Goal: Information Seeking & Learning: Compare options

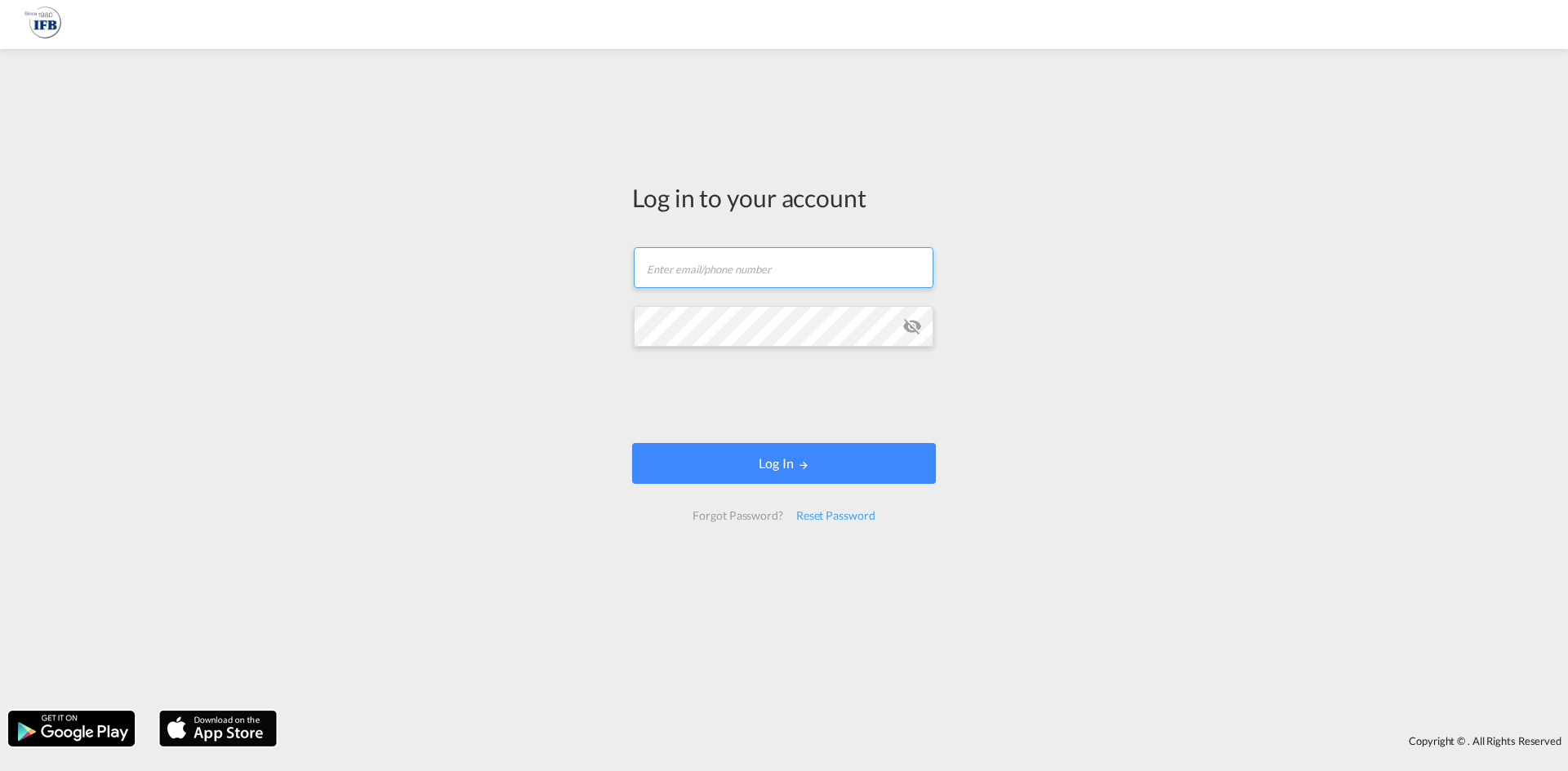
click at [778, 280] on input "text" at bounding box center [783, 268] width 299 height 41
click at [276, 107] on div "Log in to your account Email field is required Password field is required Log I…" at bounding box center [784, 380] width 1568 height 646
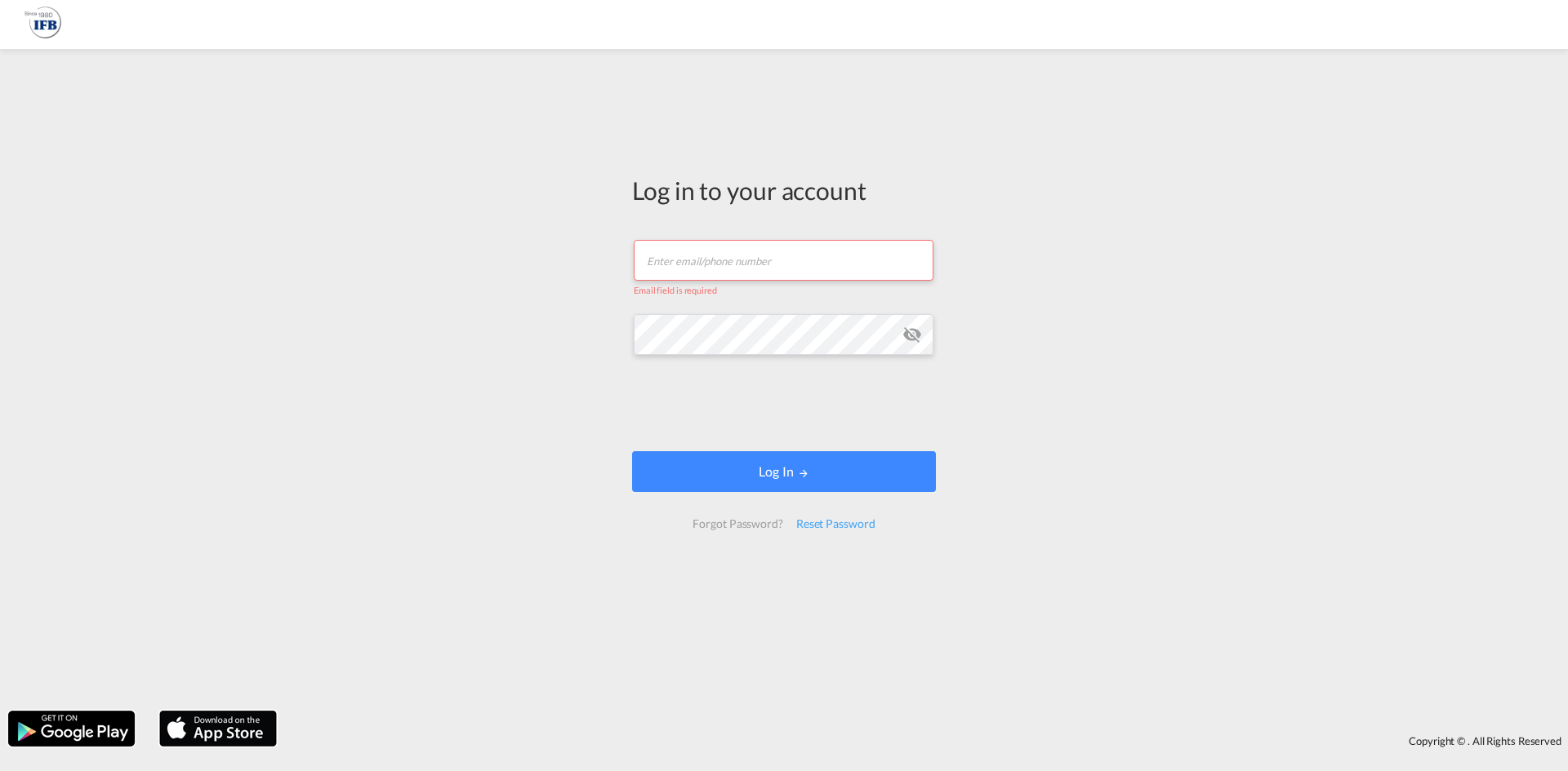
click at [692, 265] on input "text" at bounding box center [783, 260] width 299 height 41
paste input "[EMAIL_ADDRESS][DOMAIN_NAME]"
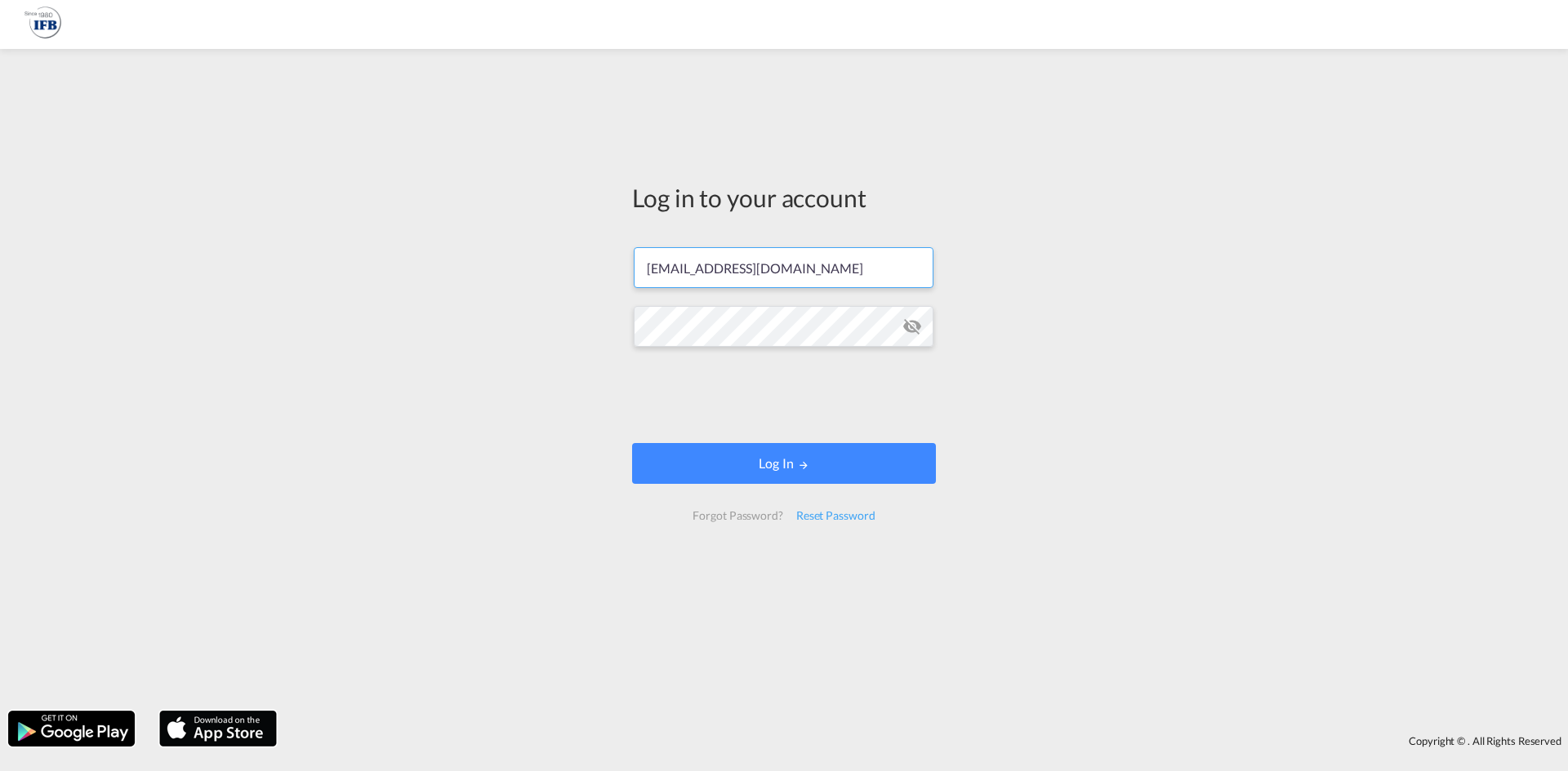
type input "[EMAIL_ADDRESS][DOMAIN_NAME]"
click at [701, 453] on button "Log In" at bounding box center [783, 463] width 304 height 41
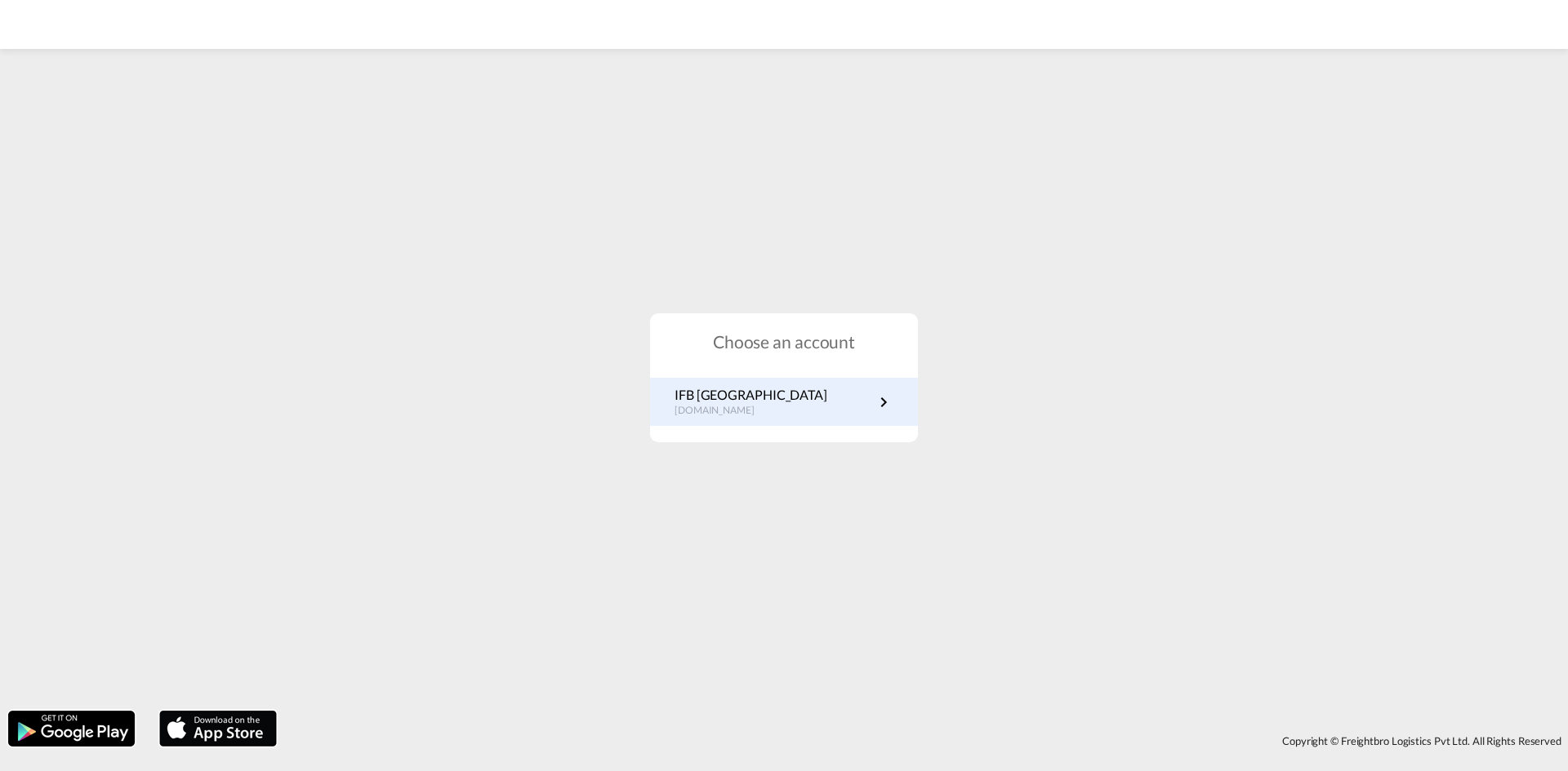
click at [732, 394] on p "IFB [GEOGRAPHIC_DATA]" at bounding box center [751, 395] width 153 height 18
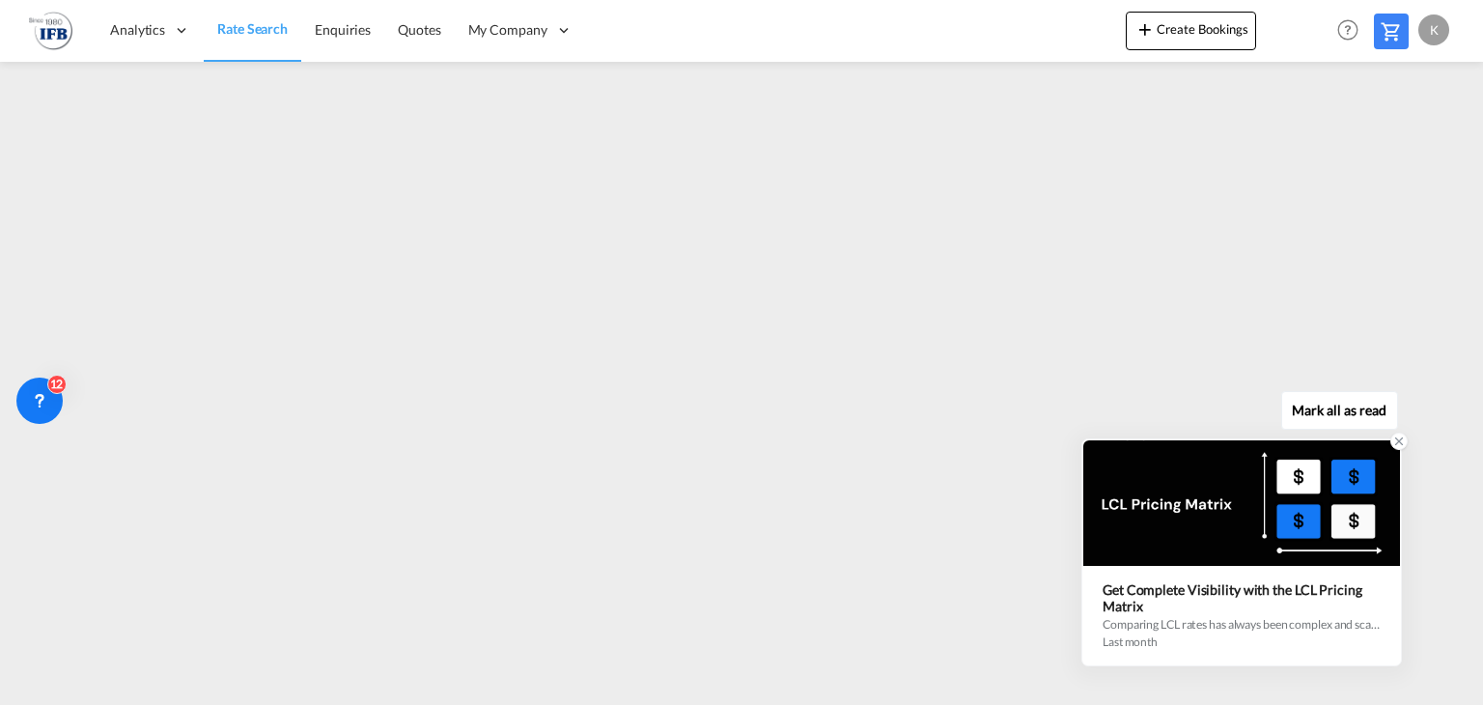
click at [1399, 445] on icon at bounding box center [1399, 441] width 14 height 14
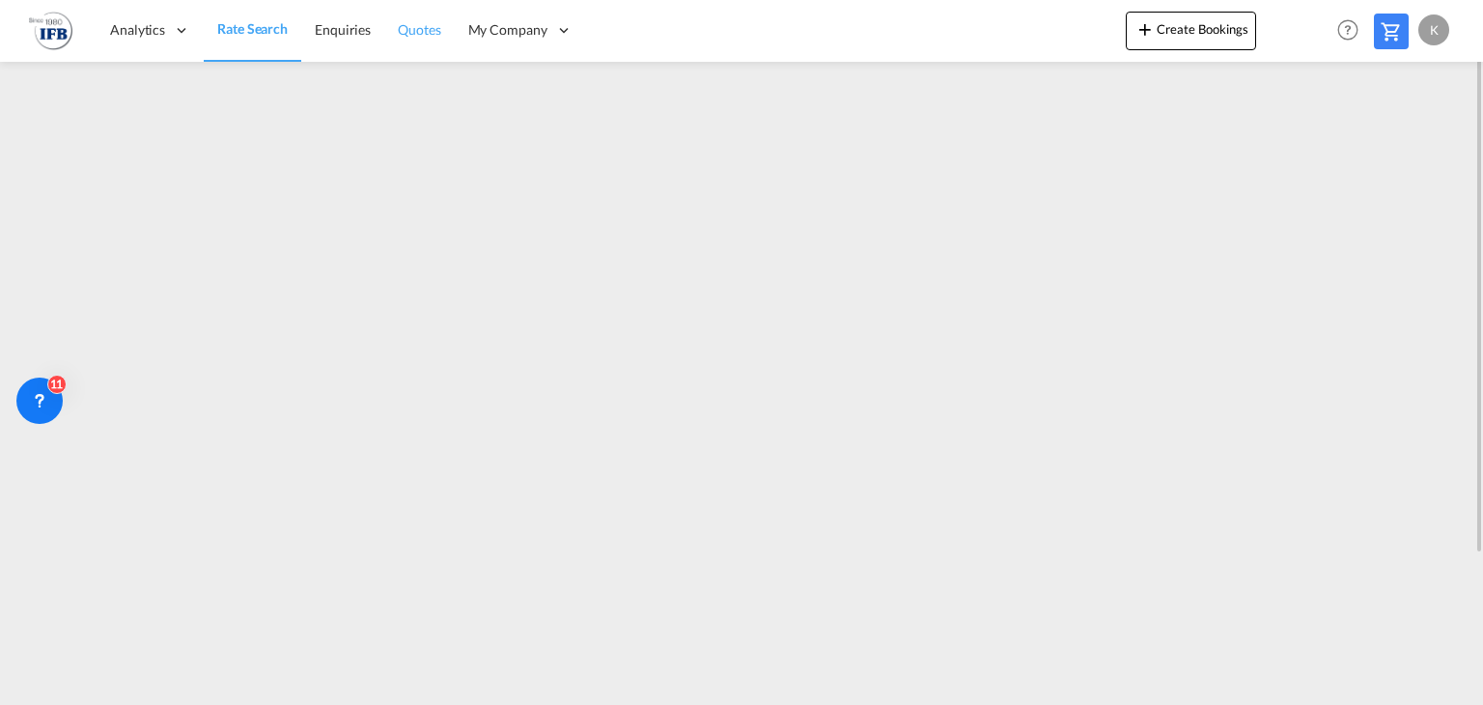
click at [409, 31] on span "Quotes" at bounding box center [419, 29] width 42 height 16
click at [402, 34] on span "Quotes" at bounding box center [418, 28] width 42 height 16
click at [254, 30] on span "Rate Search" at bounding box center [252, 29] width 70 height 16
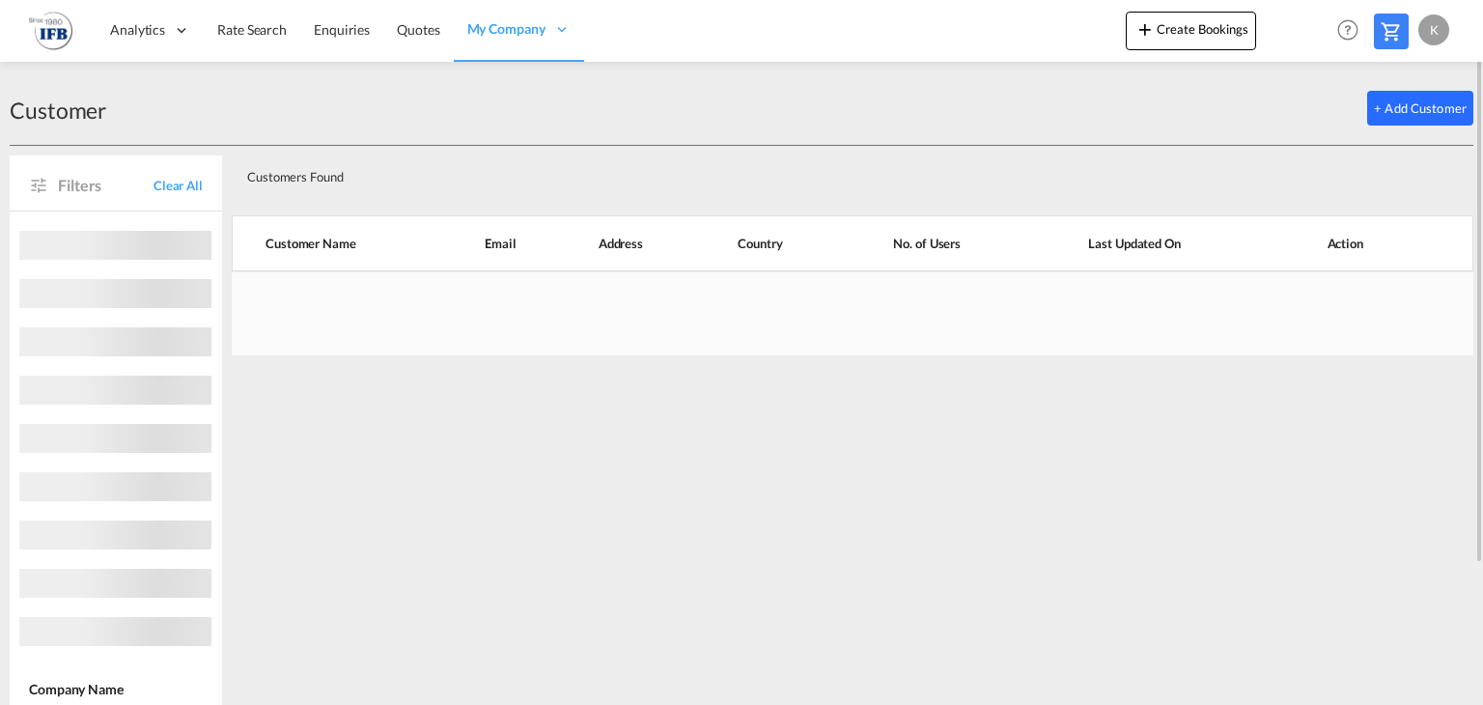
click at [1424, 107] on button "+ Add Customer" at bounding box center [1420, 108] width 106 height 35
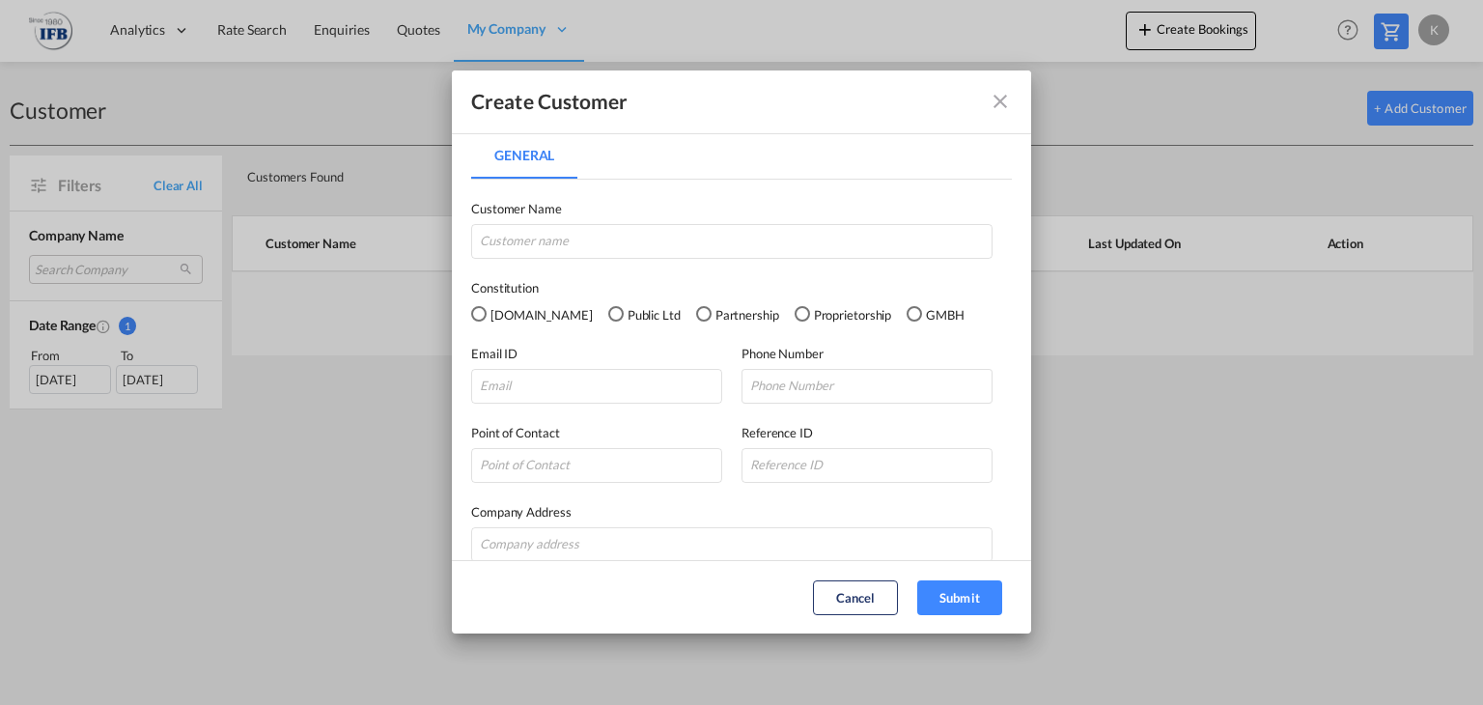
click at [1001, 94] on md-icon "icon-close fg-AAA8AD" at bounding box center [1000, 101] width 23 height 23
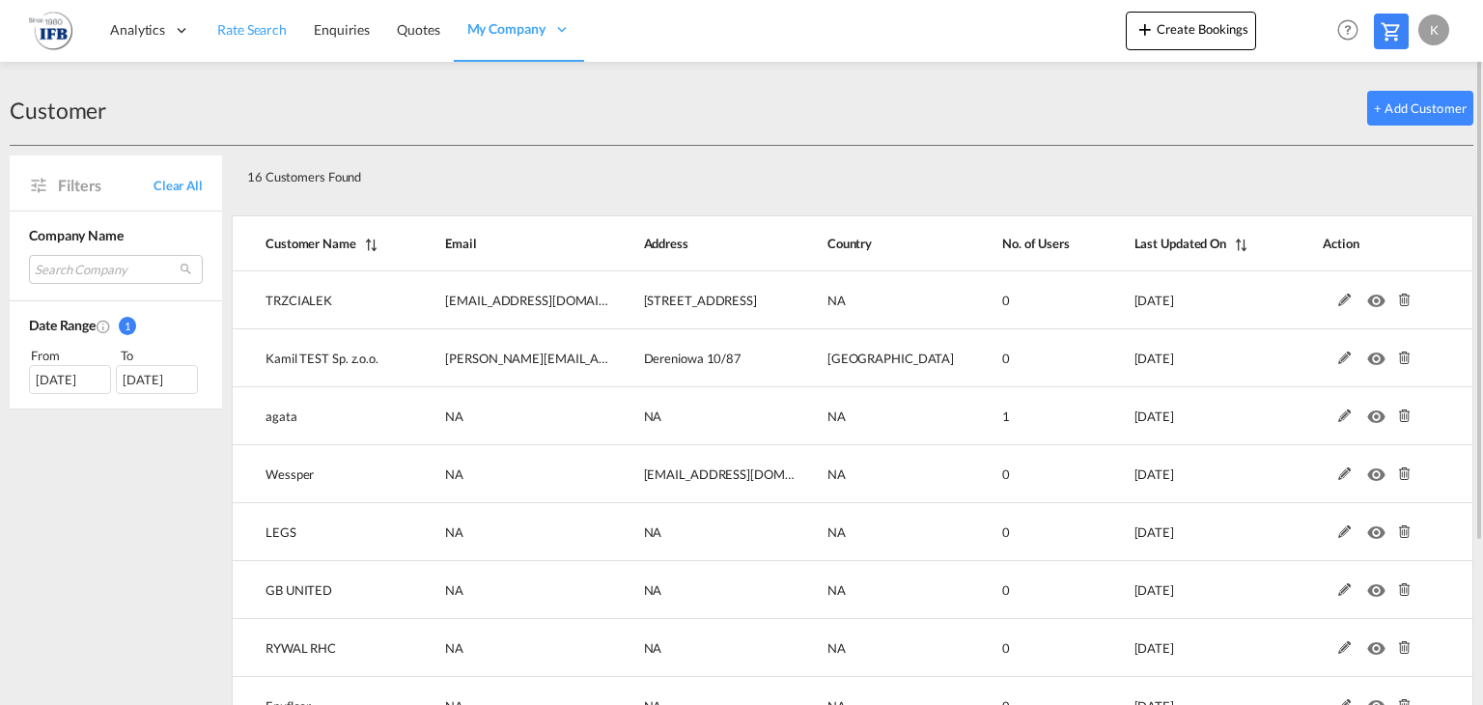
click at [253, 32] on span "Rate Search" at bounding box center [252, 29] width 70 height 16
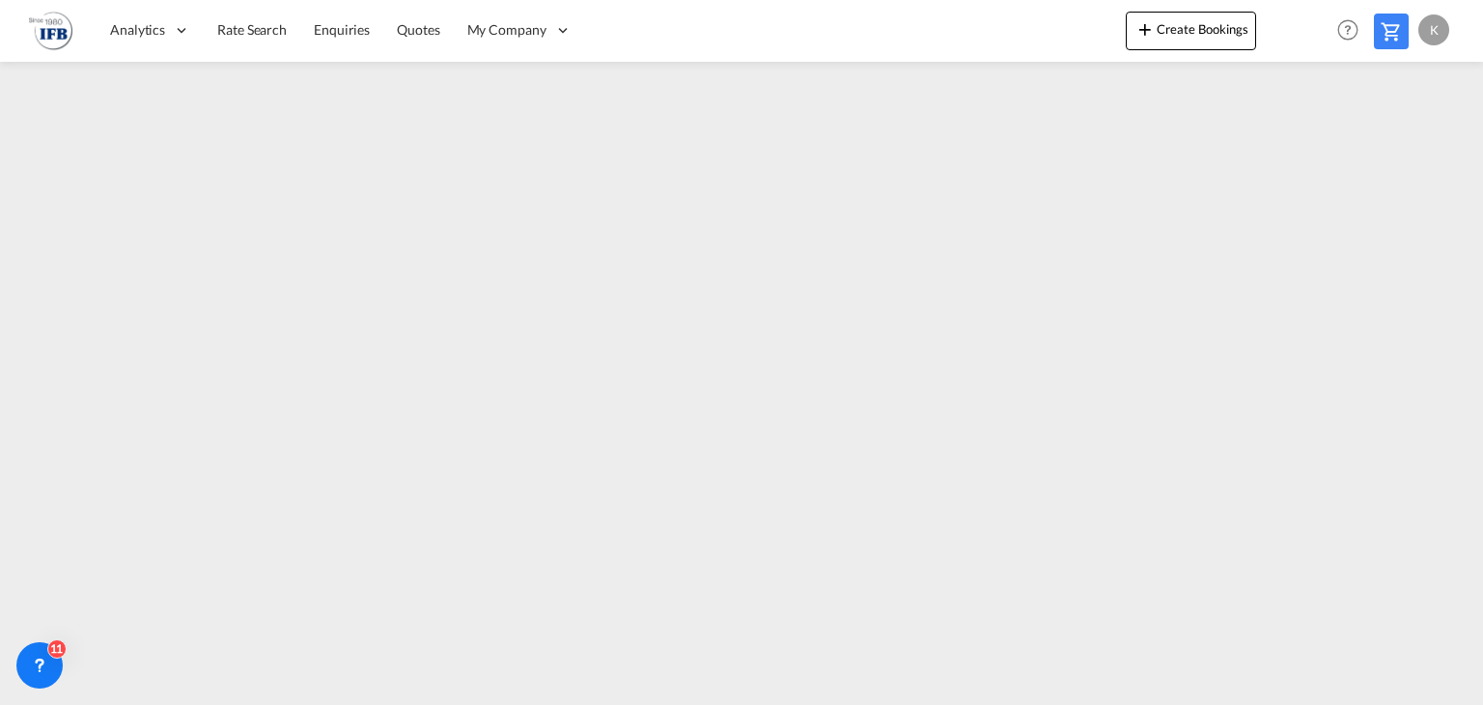
click at [1159, 700] on md-content "Analytics Reports Rate Search Enquiries Quotes My Company Customers" at bounding box center [741, 352] width 1483 height 705
